Goal: Find specific page/section: Find specific page/section

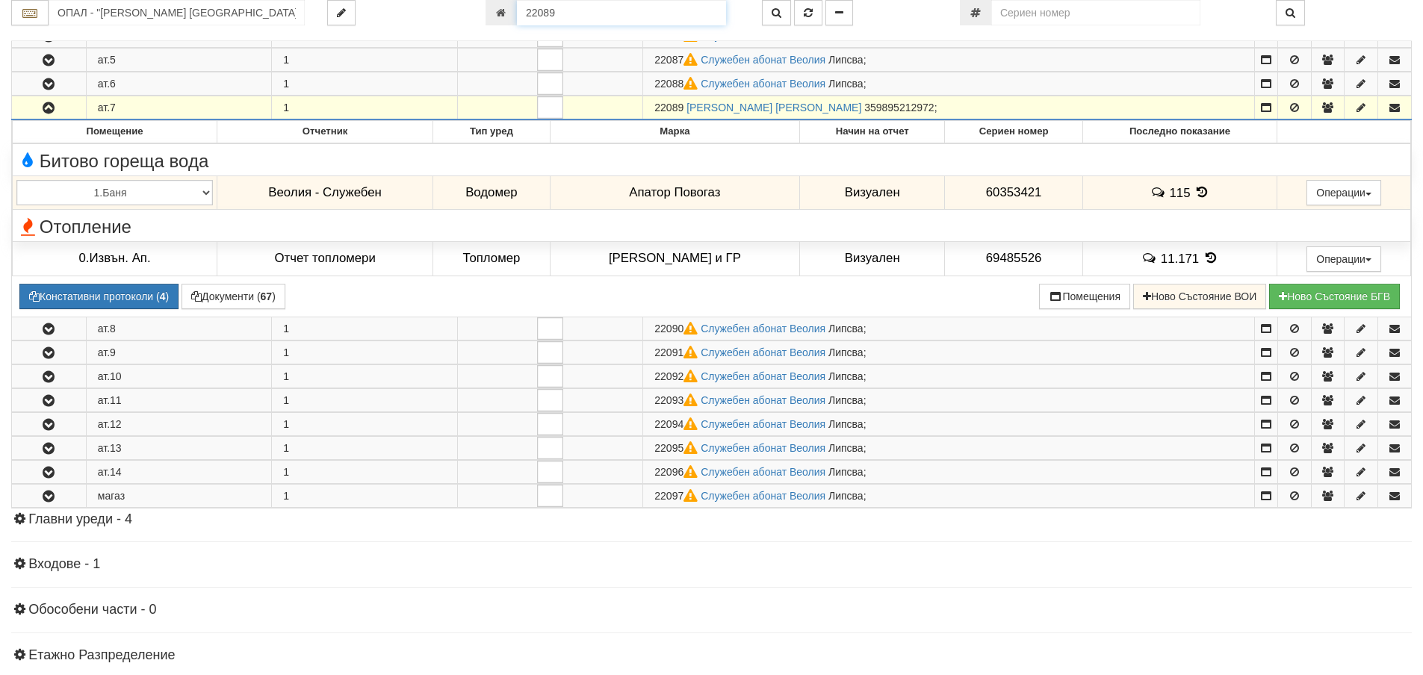
scroll to position [874, 0]
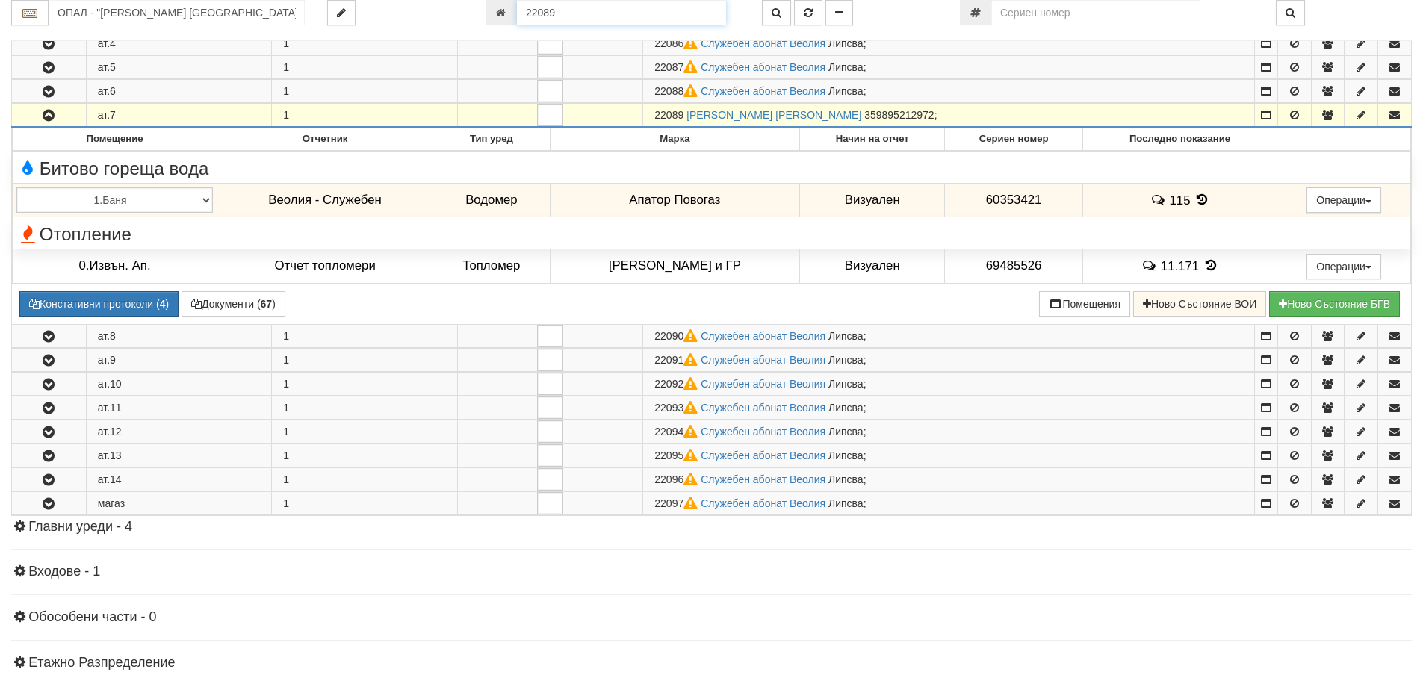
drag, startPoint x: 559, startPoint y: 11, endPoint x: 505, endPoint y: 16, distance: 54.0
click at [505, 16] on div "22089" at bounding box center [613, 12] width 254 height 25
type input "18719"
type input "120/1 - "[PERSON_NAME] [GEOGRAPHIC_DATA] " ЕАД"
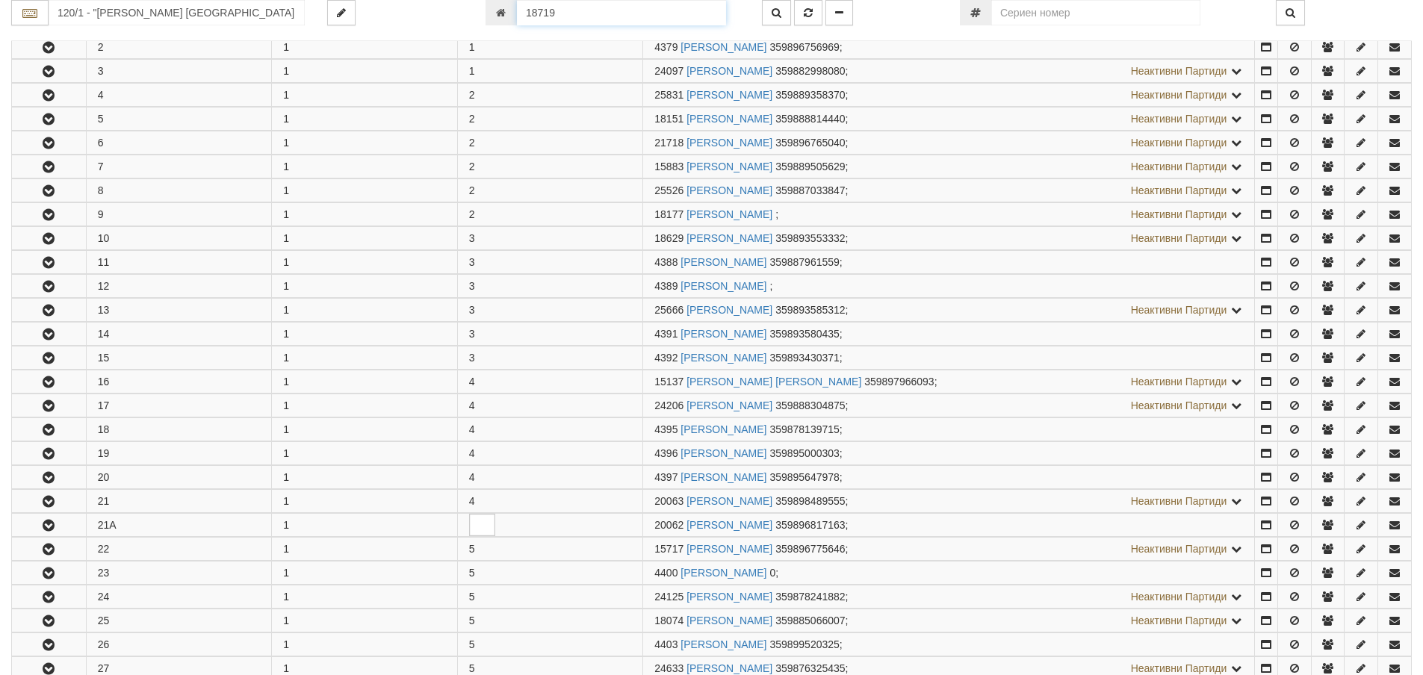
scroll to position [2340, 0]
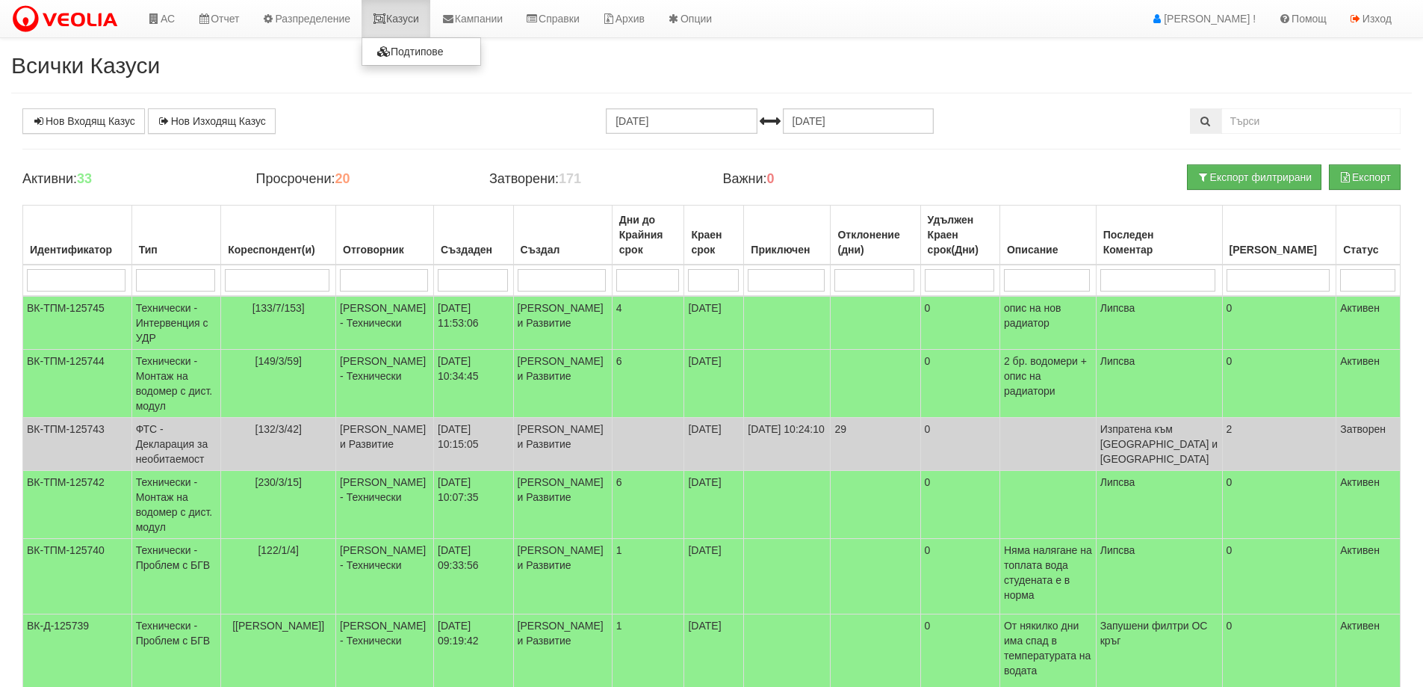
click at [400, 24] on link "Казуси" at bounding box center [396, 18] width 69 height 37
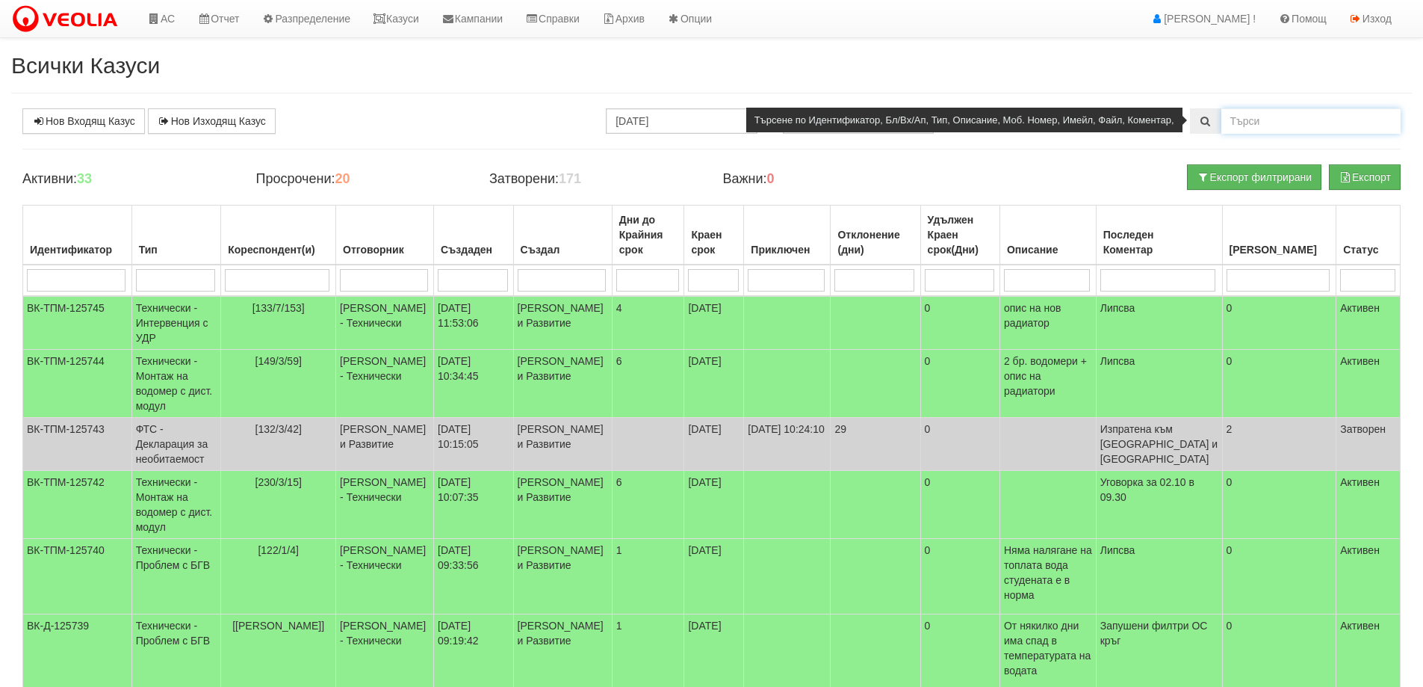
click at [1273, 117] on input "text" at bounding box center [1311, 120] width 179 height 25
type input "111/4"
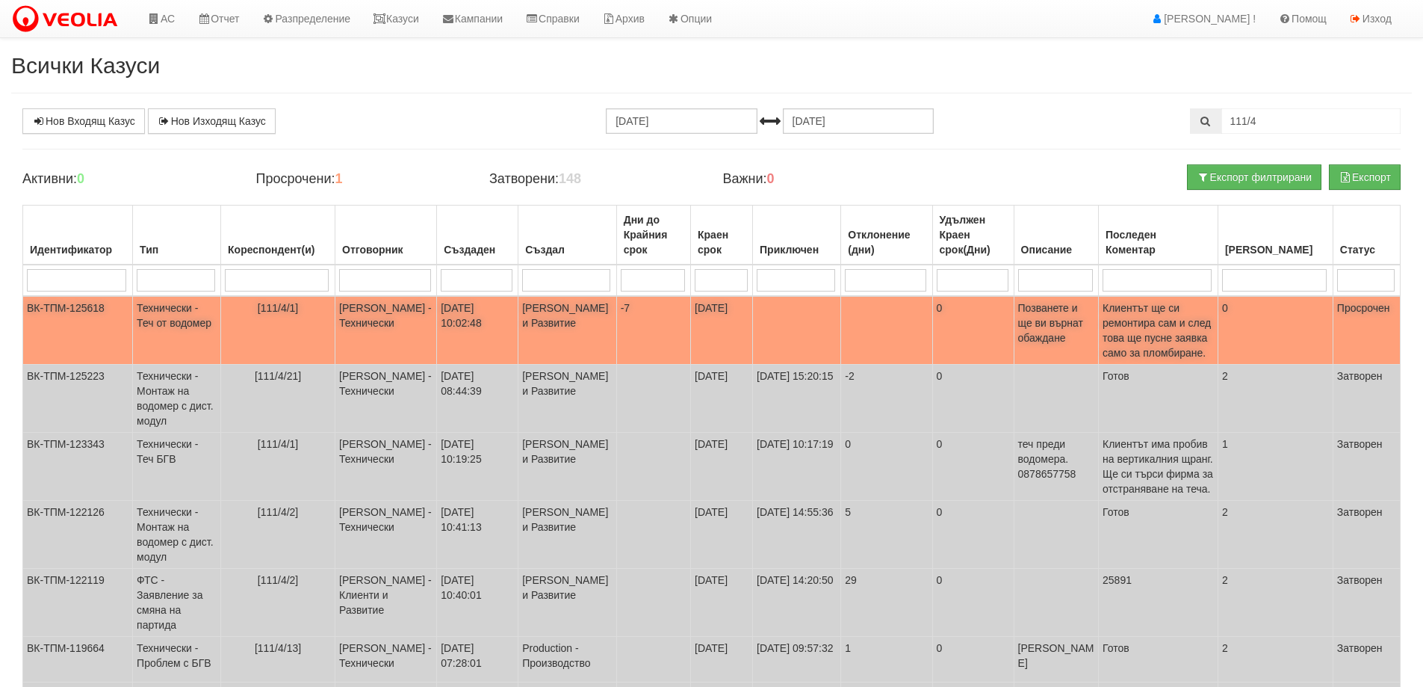
click at [155, 327] on td "Технически - Теч от водомер" at bounding box center [177, 330] width 88 height 69
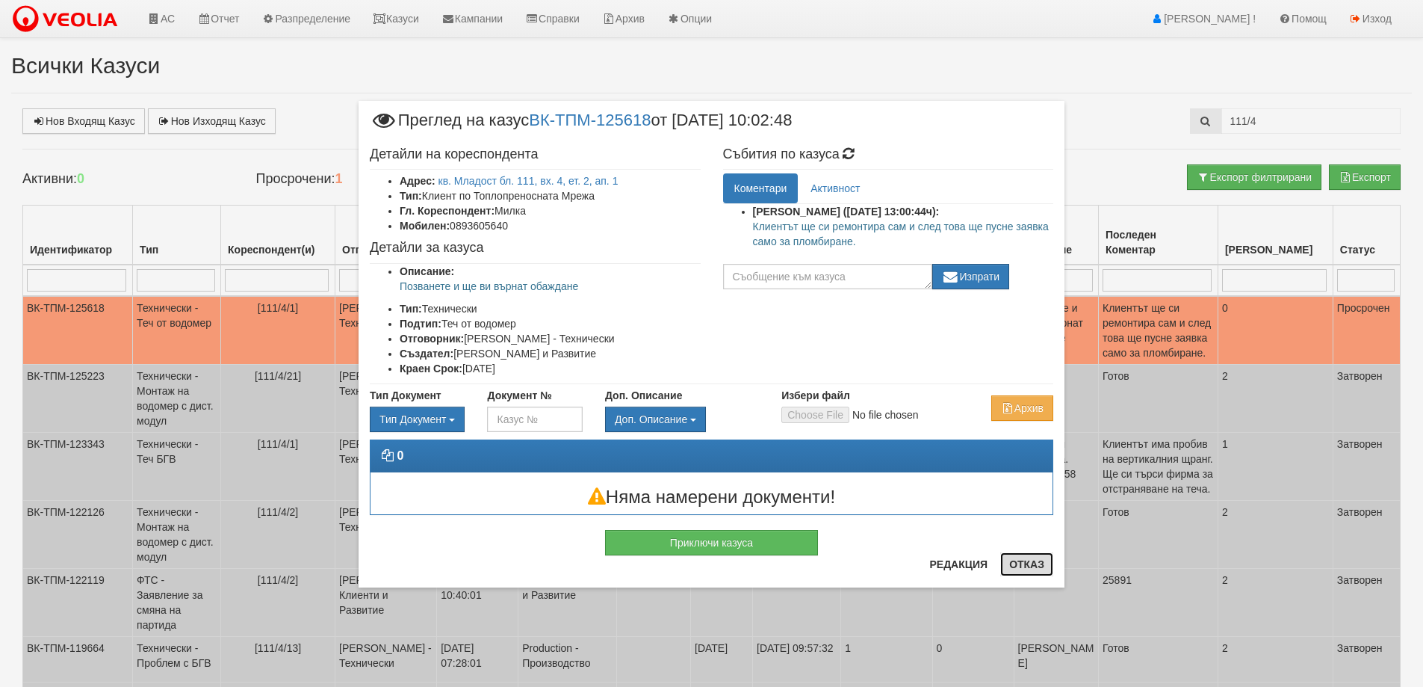
click at [1027, 568] on button "Отказ" at bounding box center [1026, 564] width 53 height 24
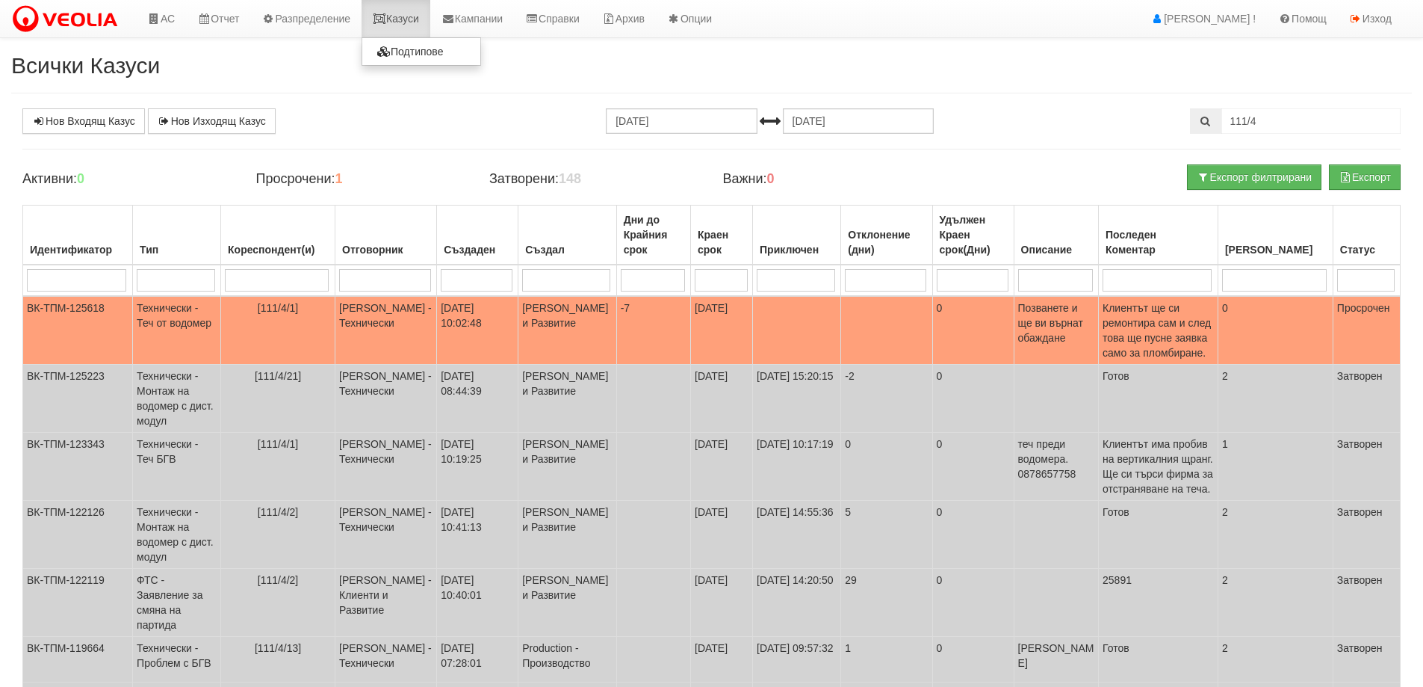
click at [409, 16] on link "Казуси" at bounding box center [396, 18] width 69 height 37
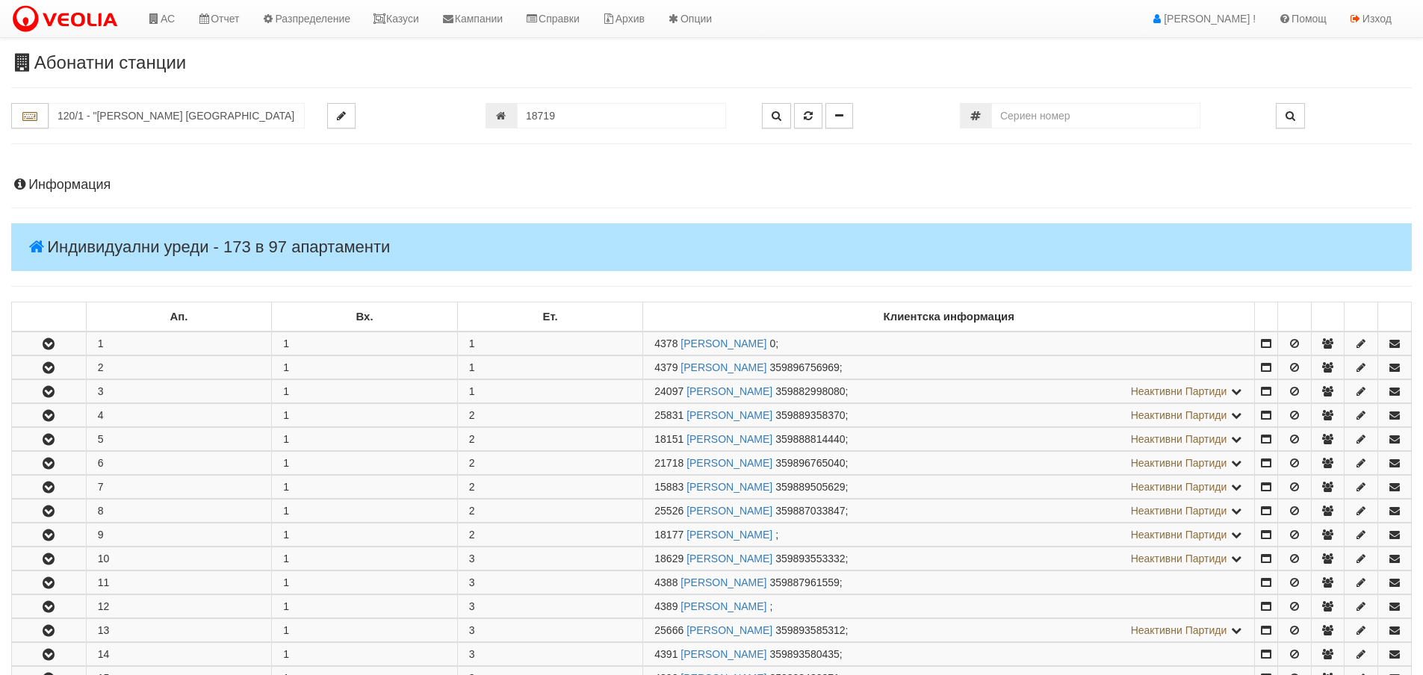
scroll to position [2340, 0]
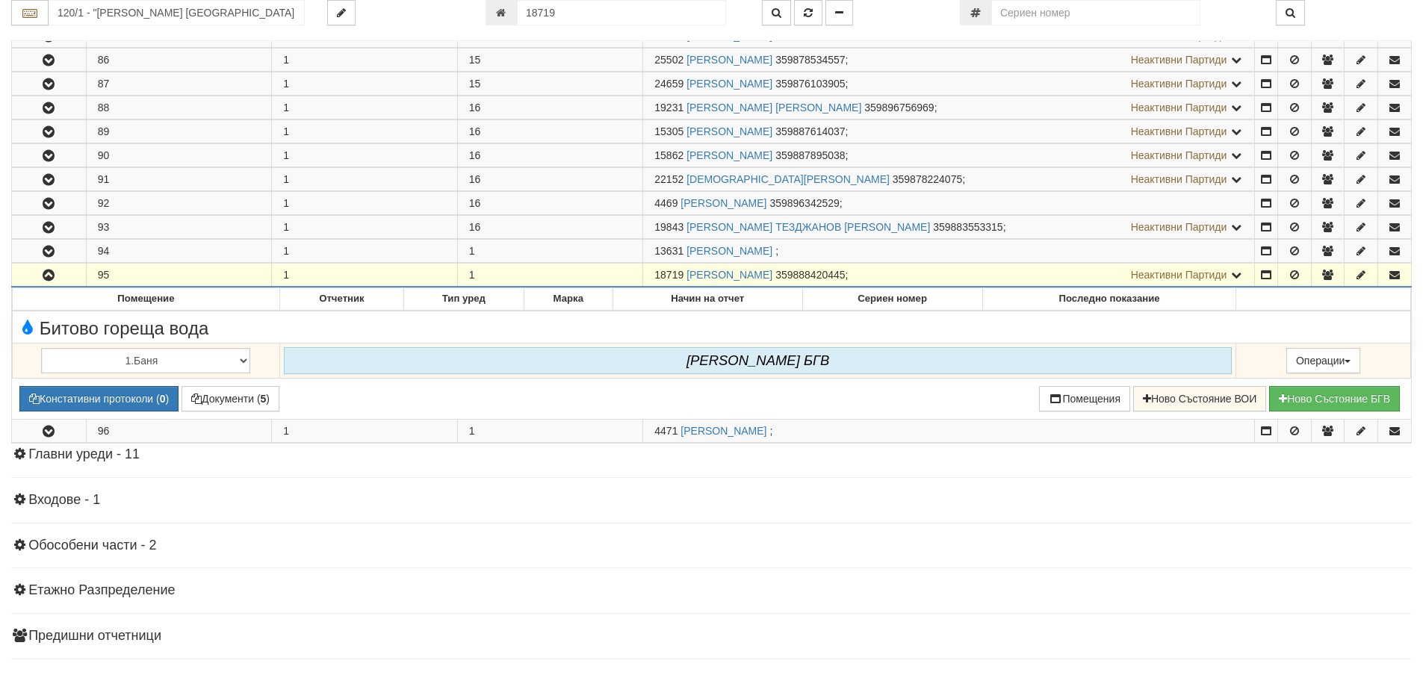
drag, startPoint x: 558, startPoint y: 16, endPoint x: 488, endPoint y: 8, distance: 70.7
click at [508, 15] on div "18719" at bounding box center [613, 12] width 254 height 25
type input "8747"
type input "056/1 - "ТЕХЕМ СЪРВИСИС" ЕООД"
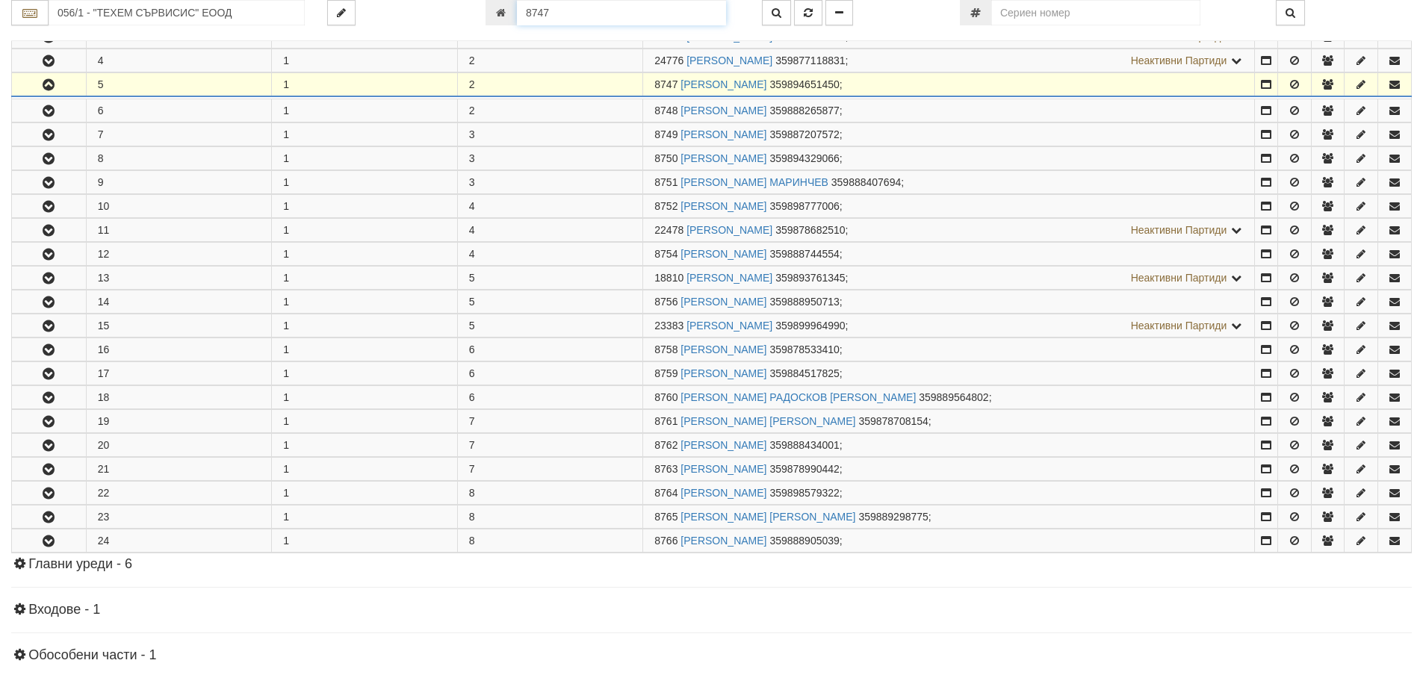
scroll to position [391, 0]
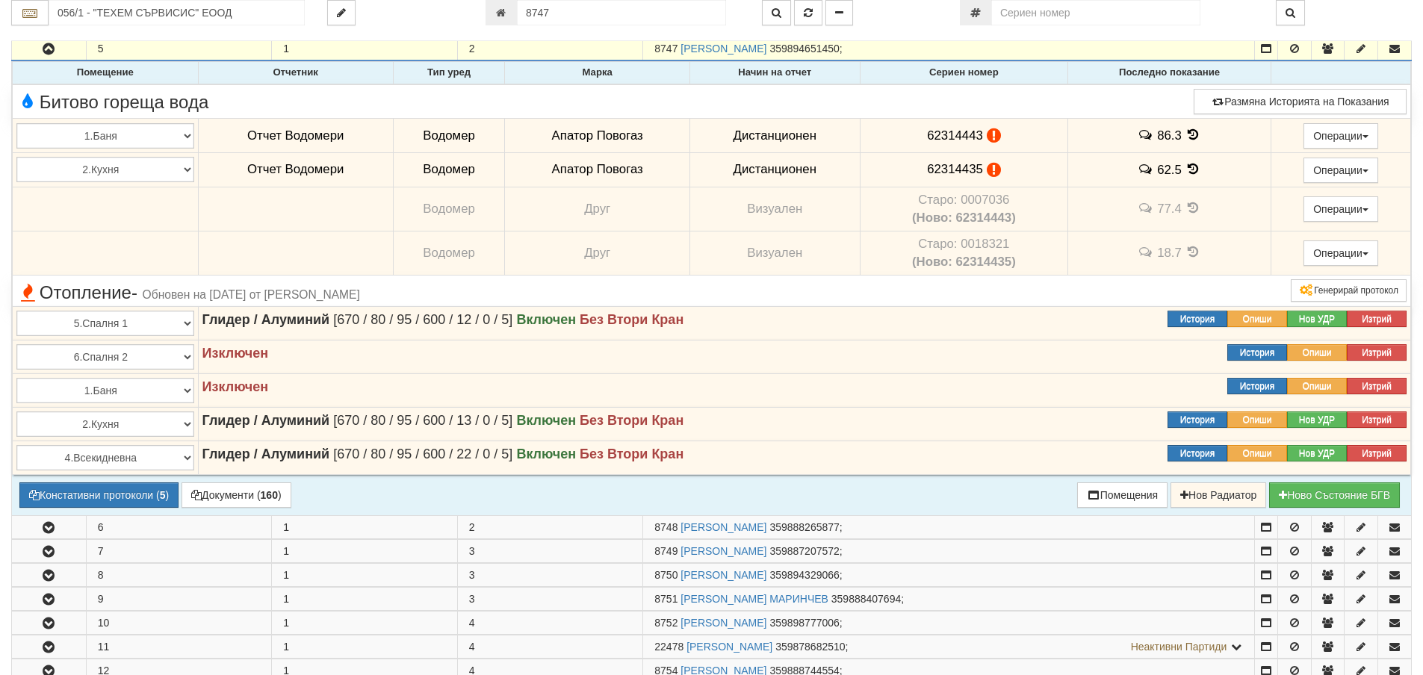
click at [1189, 136] on icon at bounding box center [1194, 135] width 16 height 13
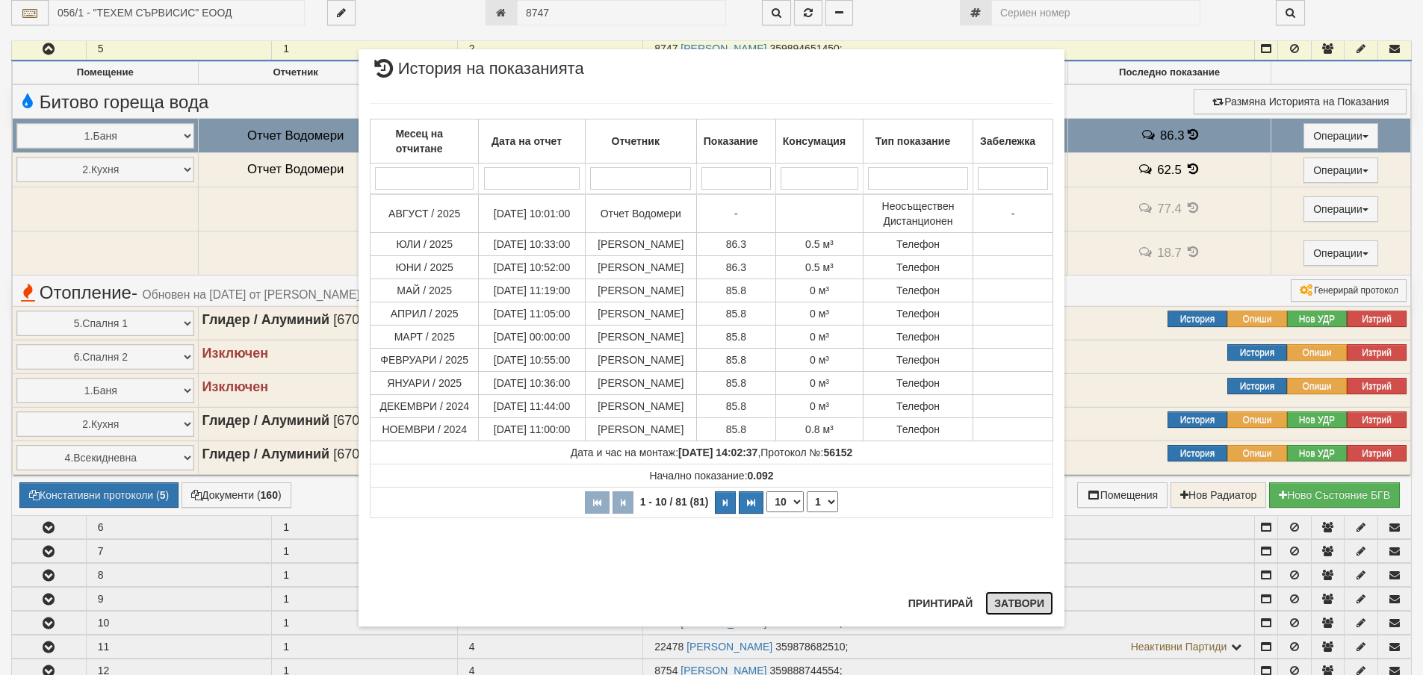
click at [1013, 606] on button "Затвори" at bounding box center [1019, 604] width 68 height 24
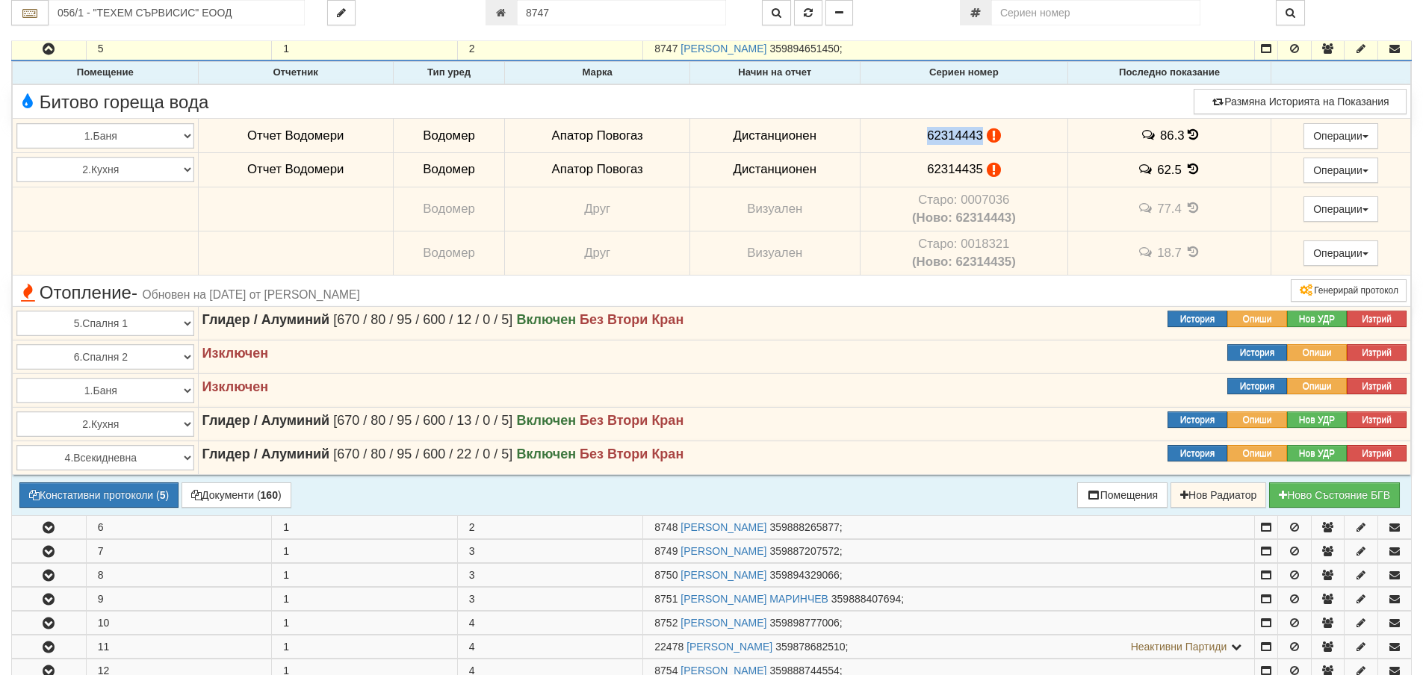
drag, startPoint x: 923, startPoint y: 133, endPoint x: 977, endPoint y: 140, distance: 54.3
click at [977, 140] on td "62314443" at bounding box center [964, 136] width 208 height 34
copy span "62314443"
drag, startPoint x: 926, startPoint y: 171, endPoint x: 979, endPoint y: 176, distance: 53.3
click at [979, 176] on span "62314435" at bounding box center [955, 169] width 56 height 14
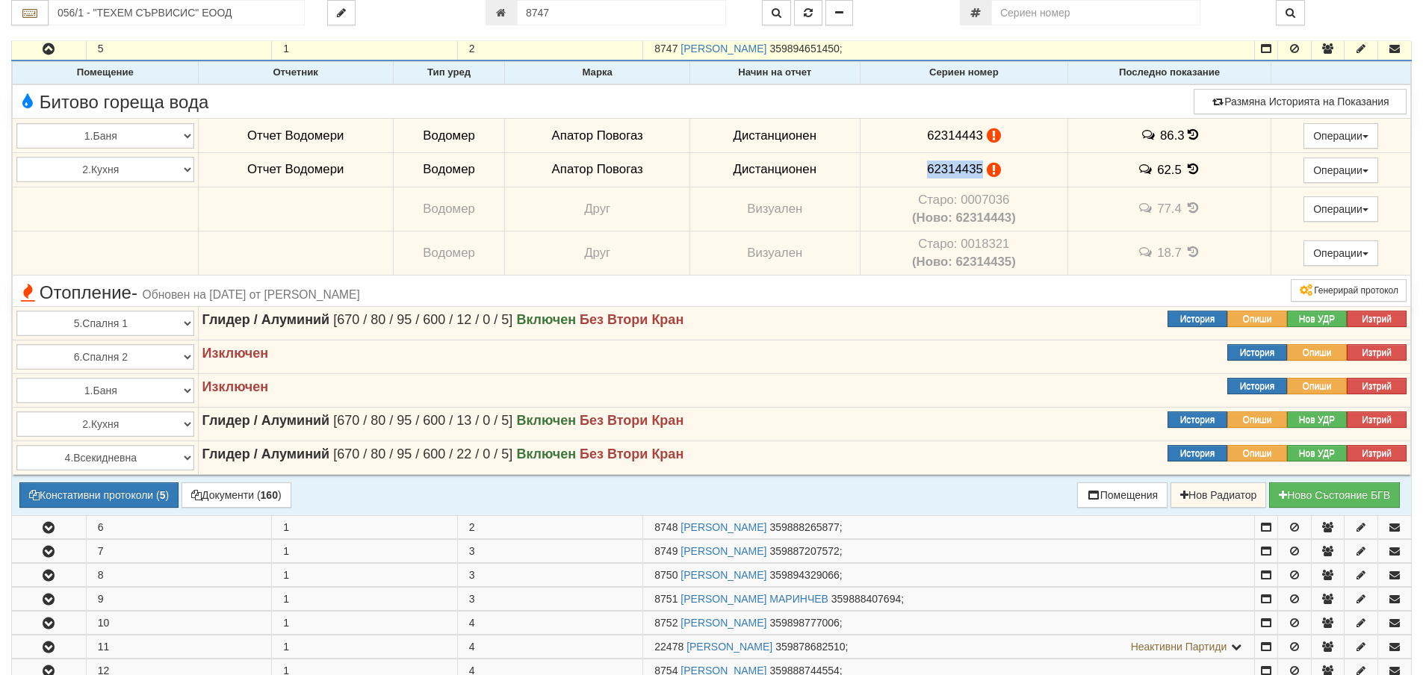
copy span "62314435"
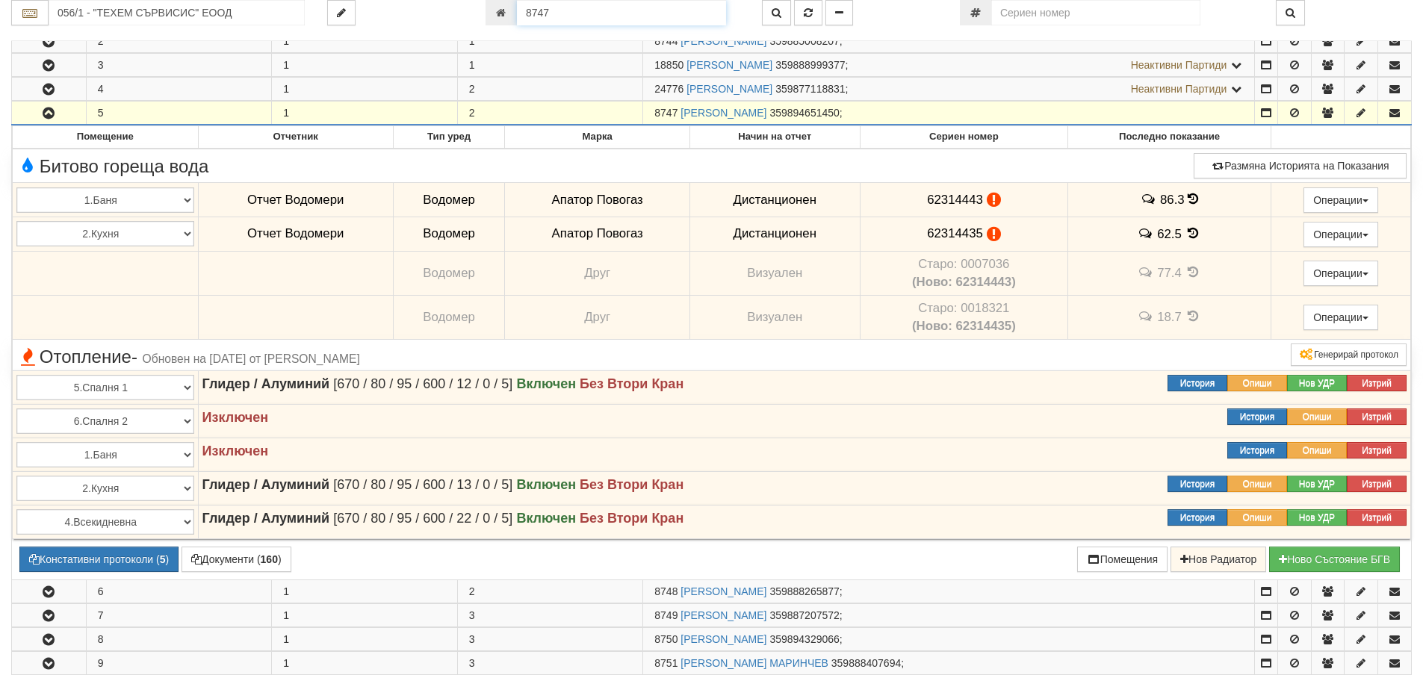
drag, startPoint x: 552, startPoint y: 10, endPoint x: 522, endPoint y: 13, distance: 30.0
click at [522, 13] on input "8747" at bounding box center [621, 12] width 209 height 25
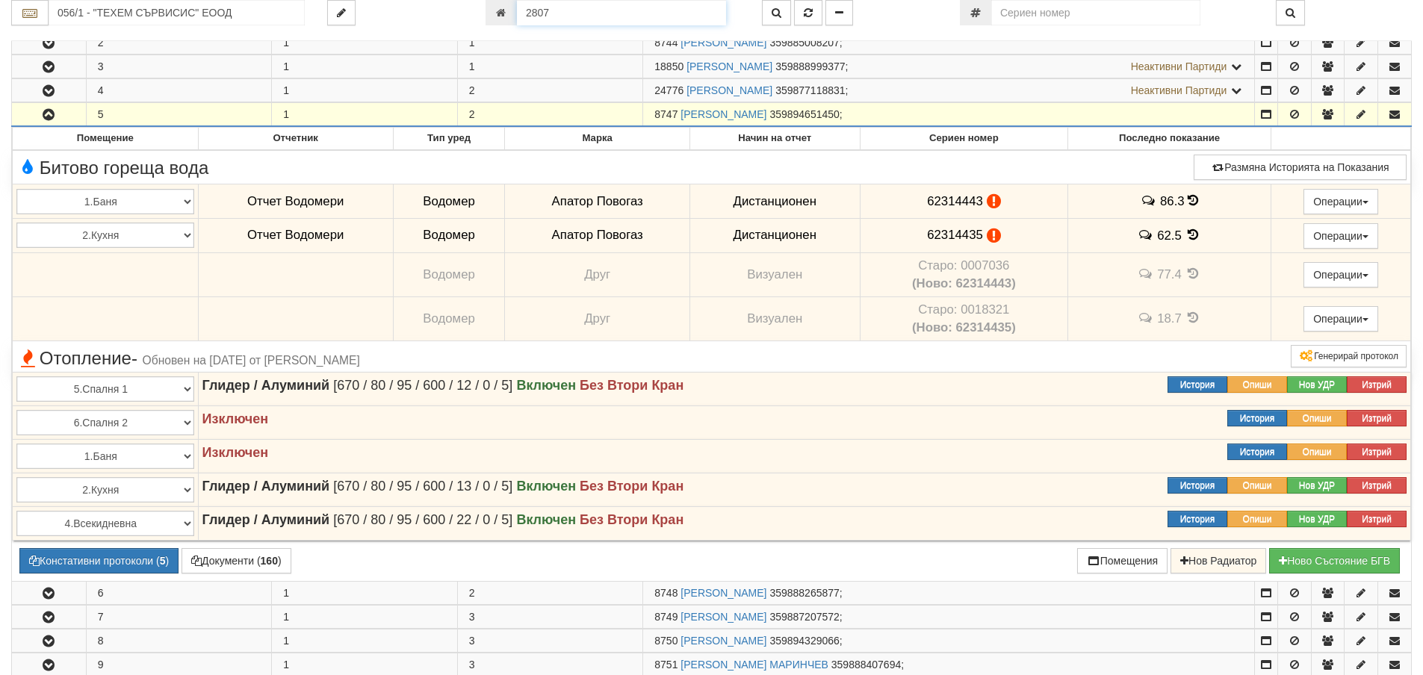
type input "2807"
type input "109/6 - "ВЕОЛИЯ ЕНЕРДЖИ ВАРНА " ЕАД"
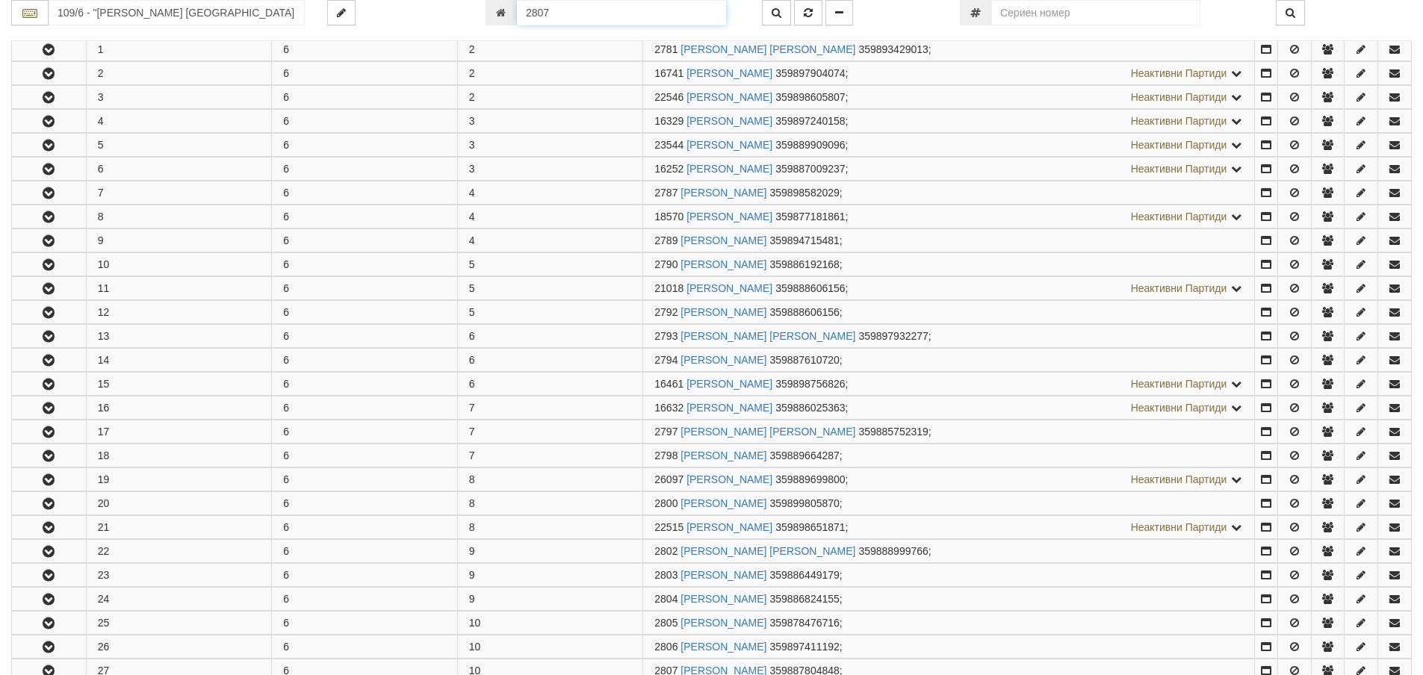
scroll to position [810, 0]
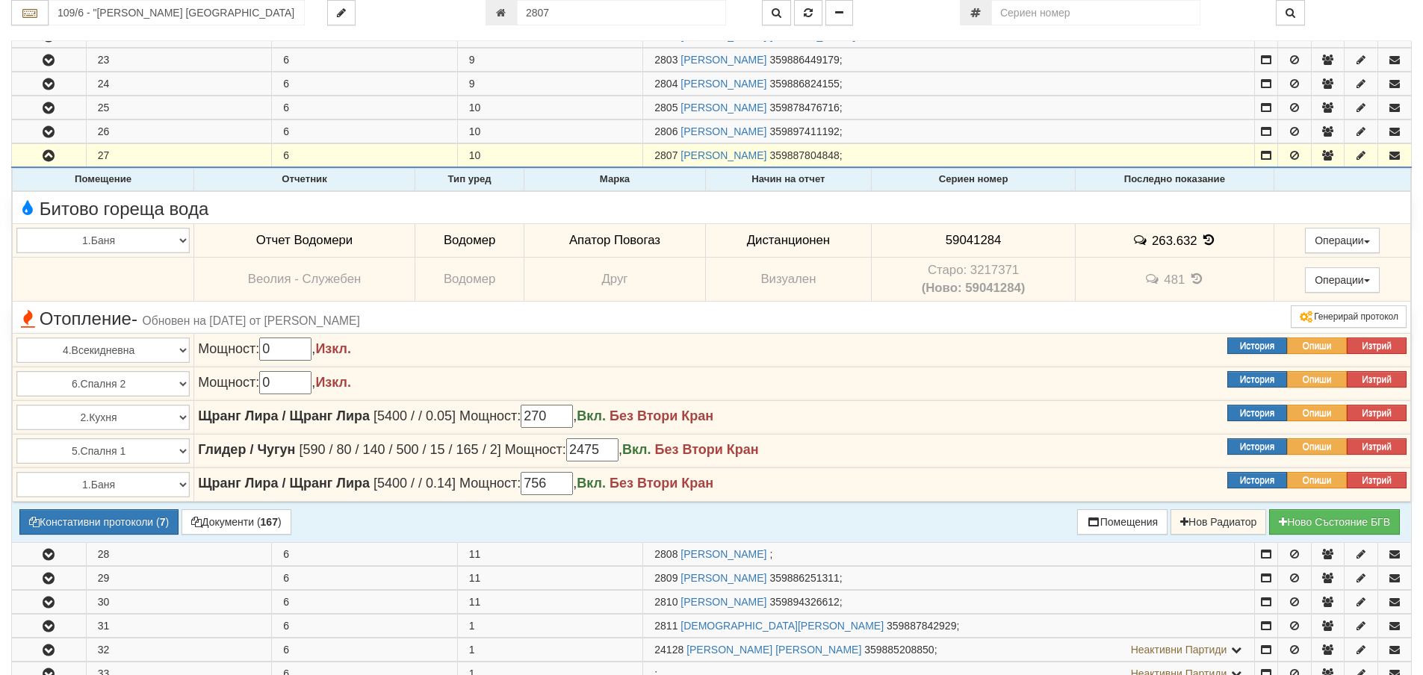
click at [1205, 242] on icon at bounding box center [1209, 240] width 16 height 13
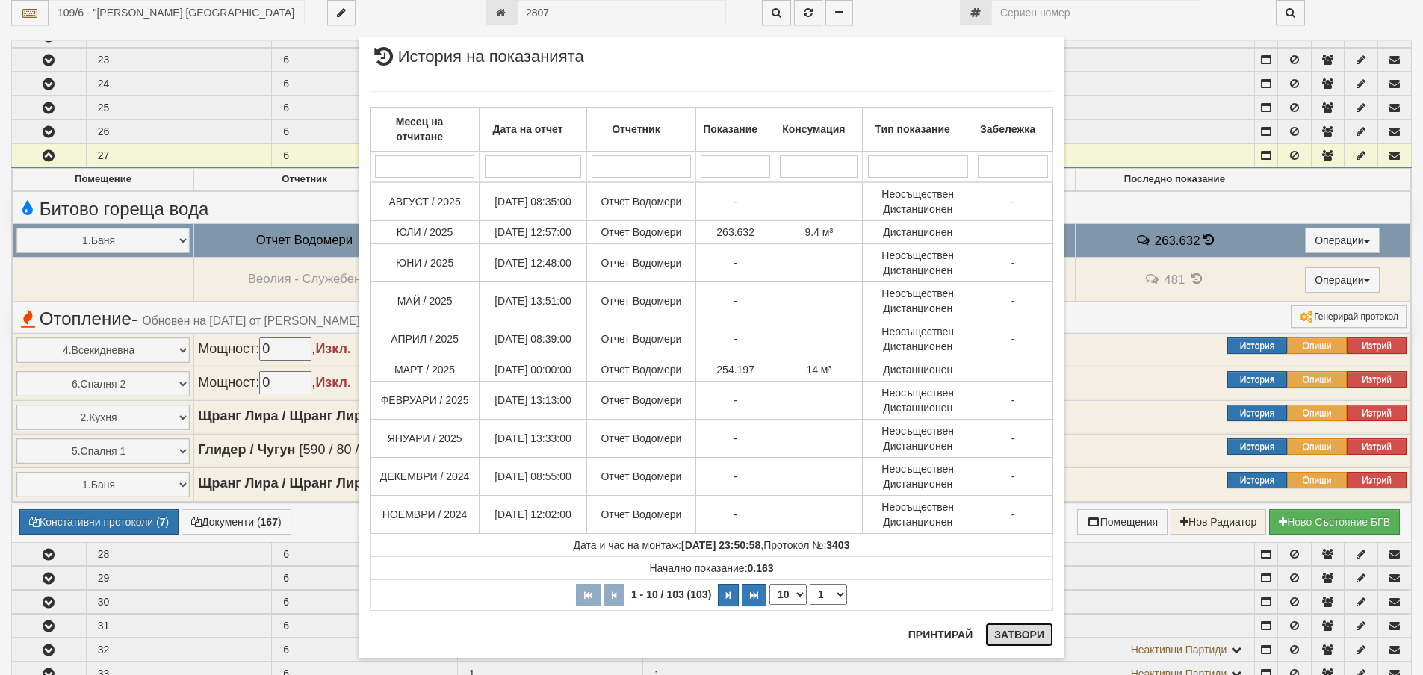
click at [1026, 640] on button "Затвори" at bounding box center [1019, 635] width 68 height 24
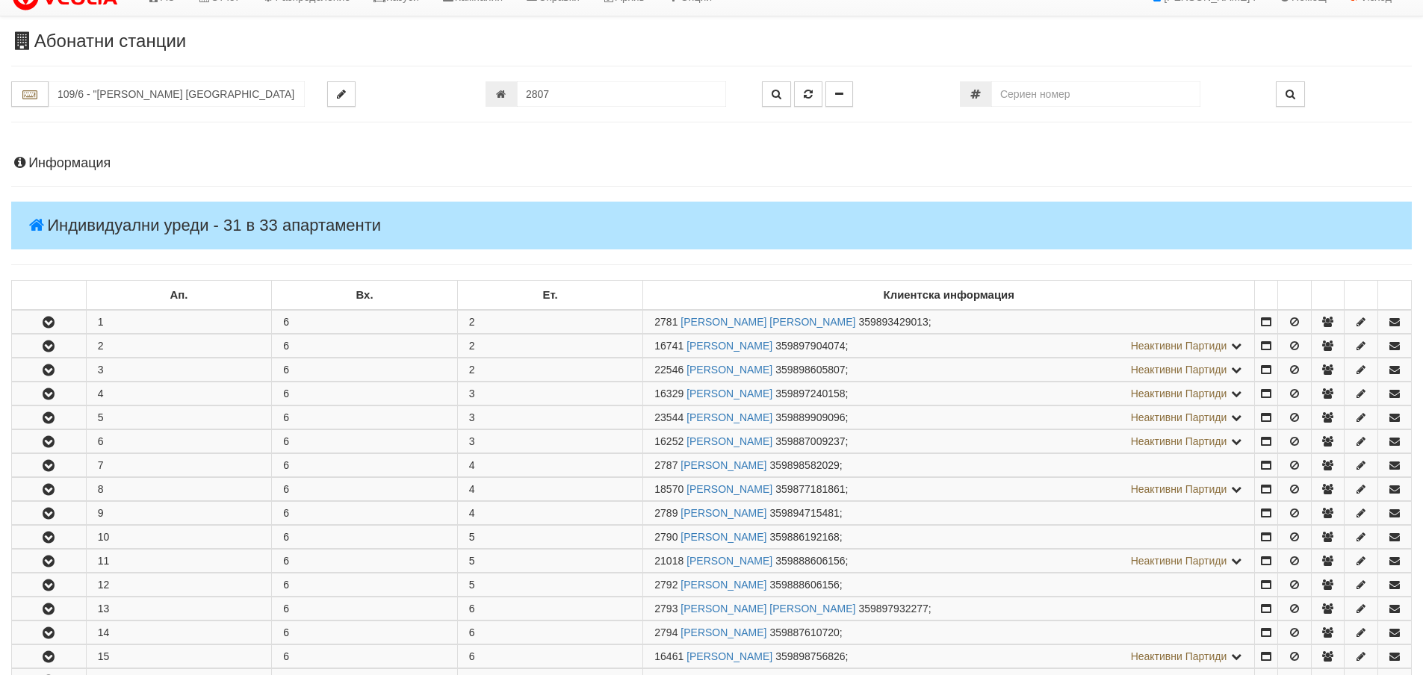
scroll to position [0, 0]
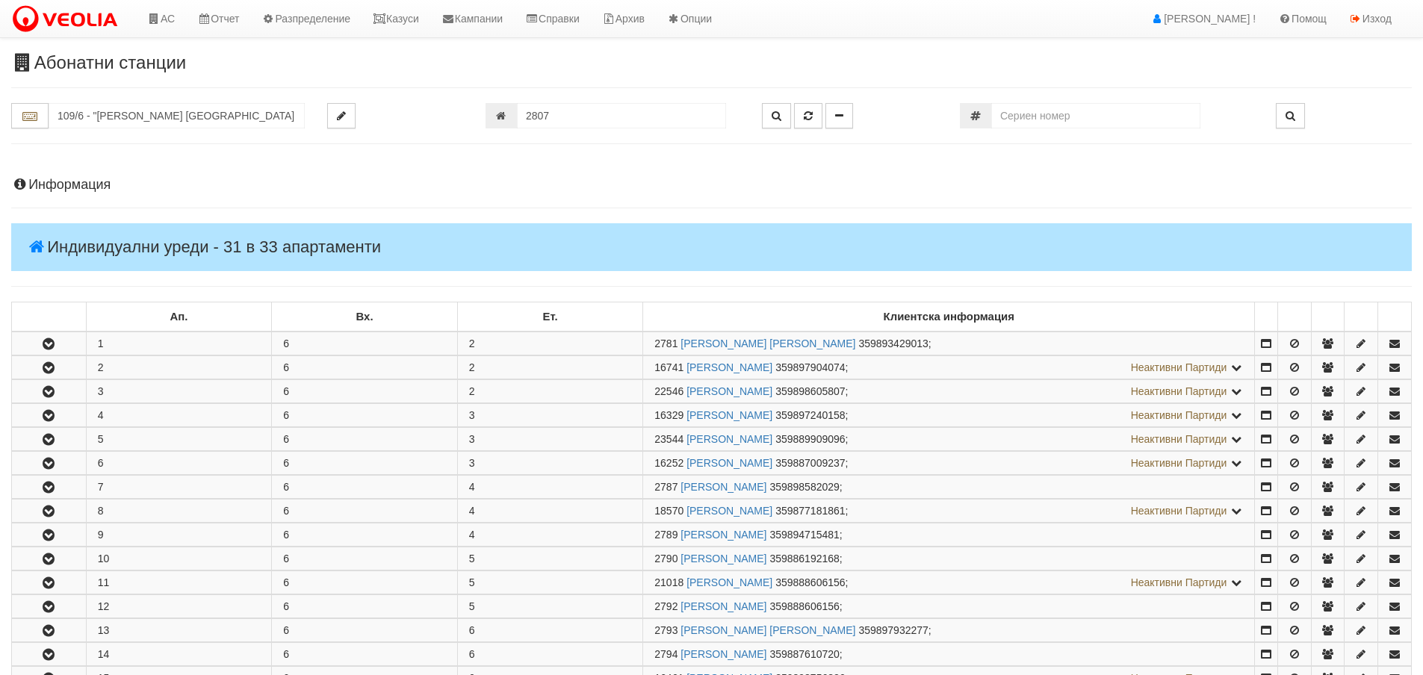
click at [55, 191] on h4 "Информация" at bounding box center [711, 185] width 1401 height 15
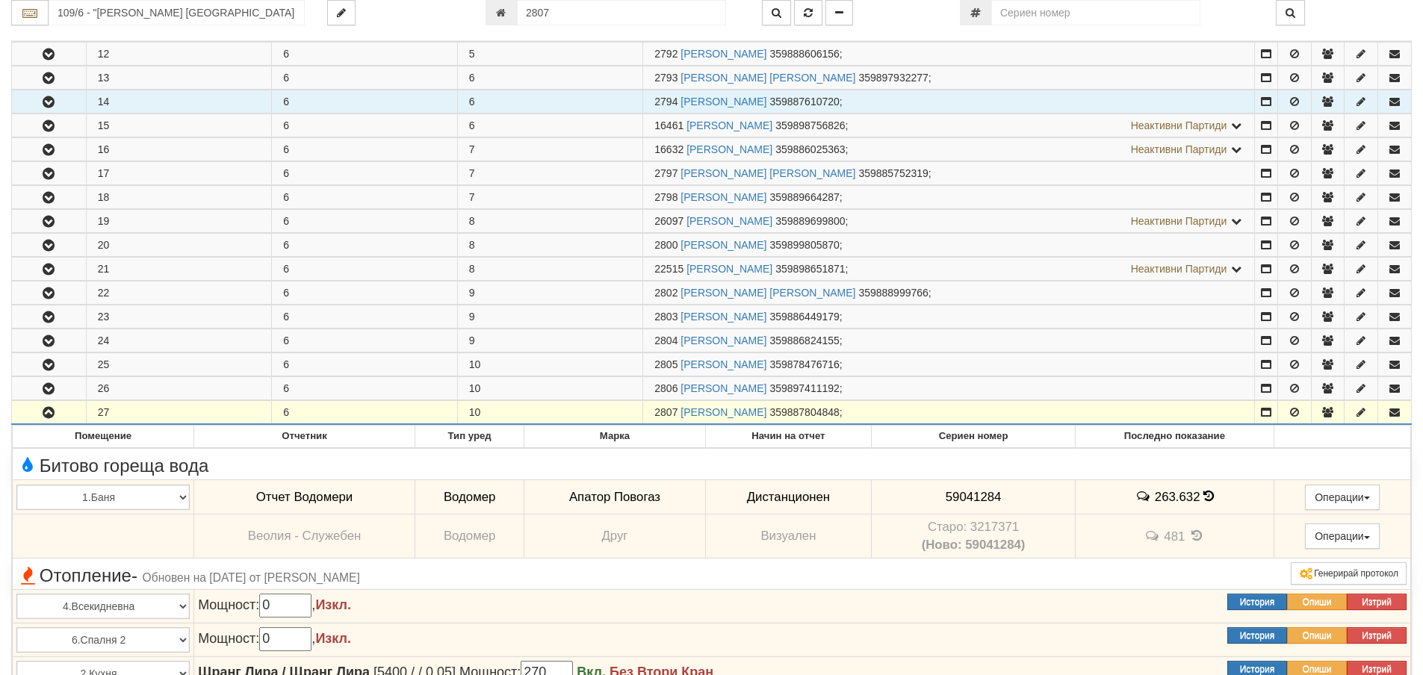
scroll to position [1195, 0]
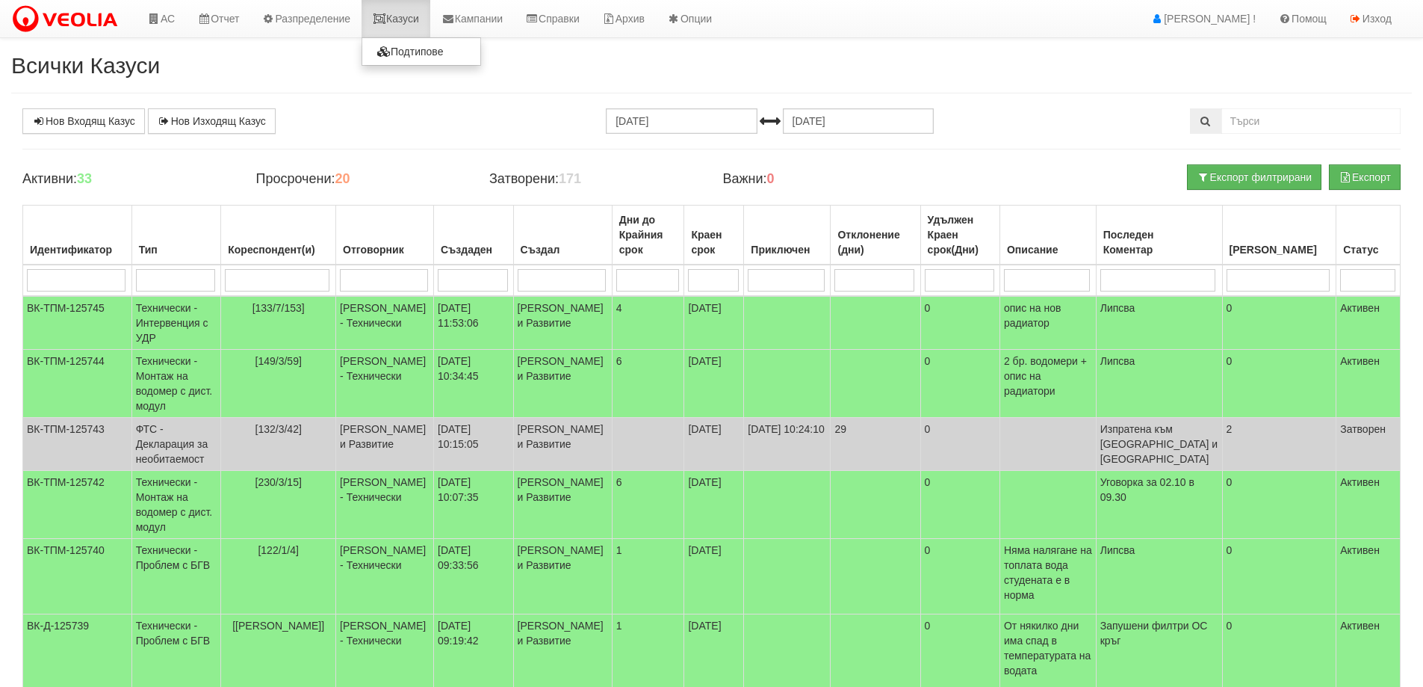
click at [403, 17] on link "Казуси" at bounding box center [396, 18] width 69 height 37
